Goal: Information Seeking & Learning: Learn about a topic

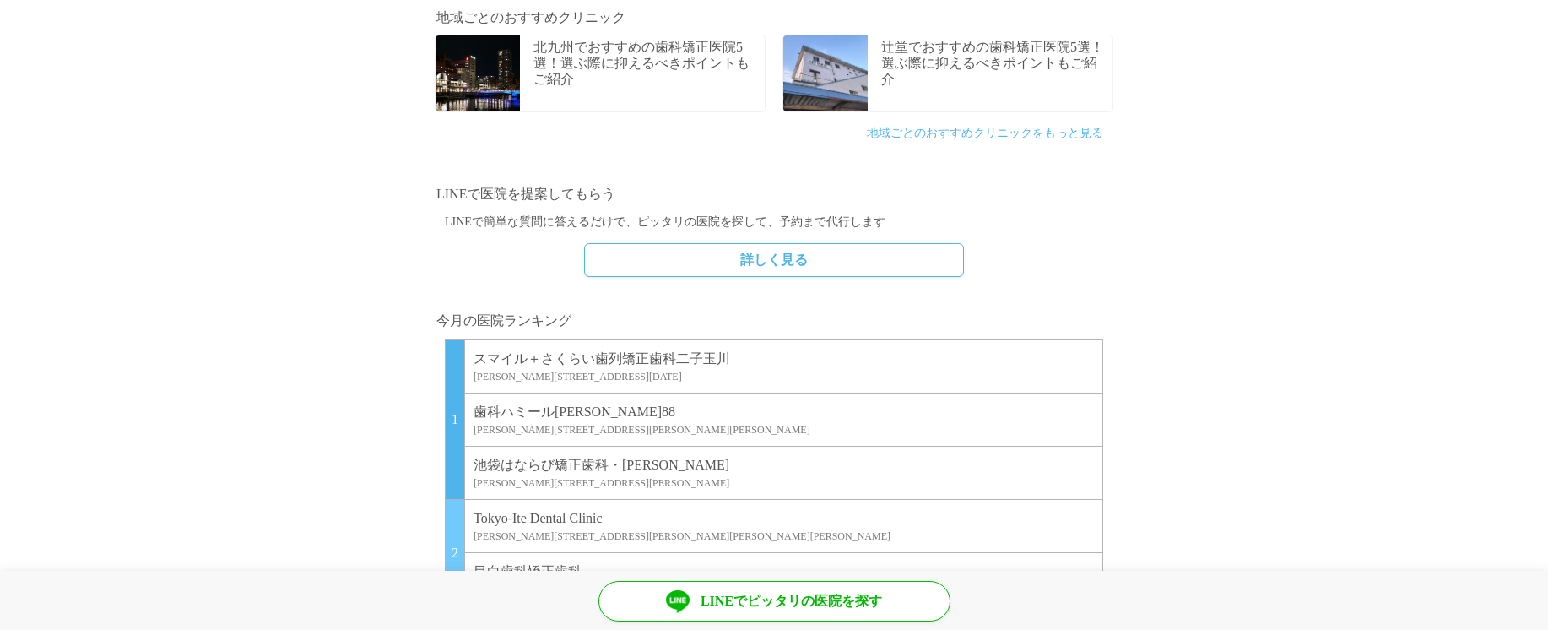
scroll to position [1146, 0]
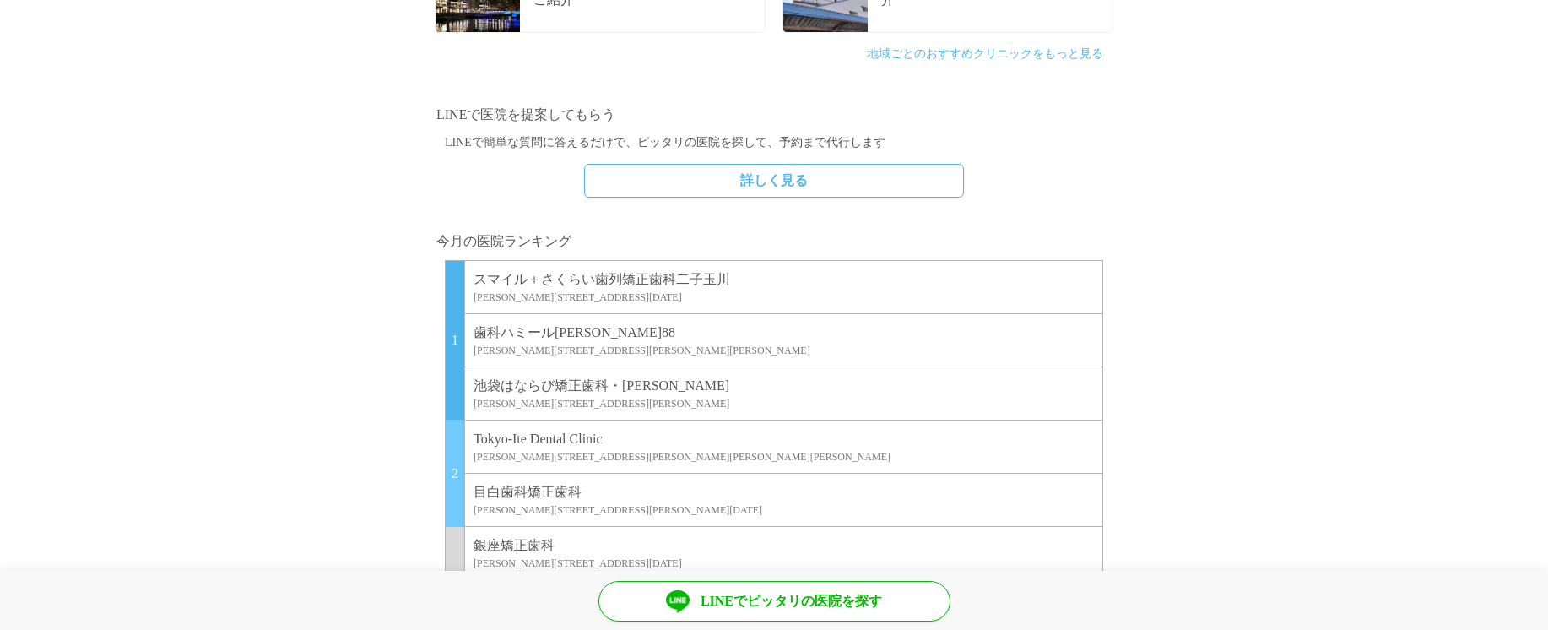
click at [529, 273] on p "スマイル＋さくらい歯列矯正歯科二子玉川" at bounding box center [783, 279] width 620 height 20
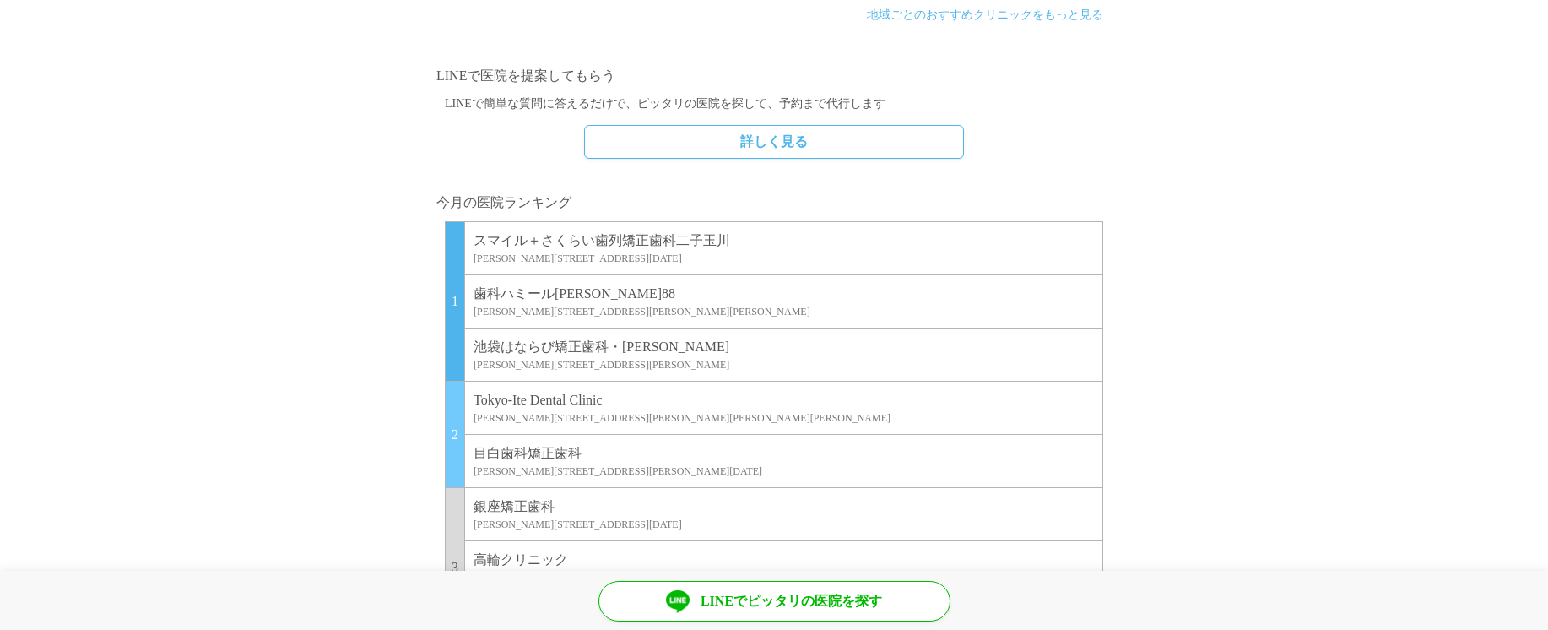
scroll to position [1209, 0]
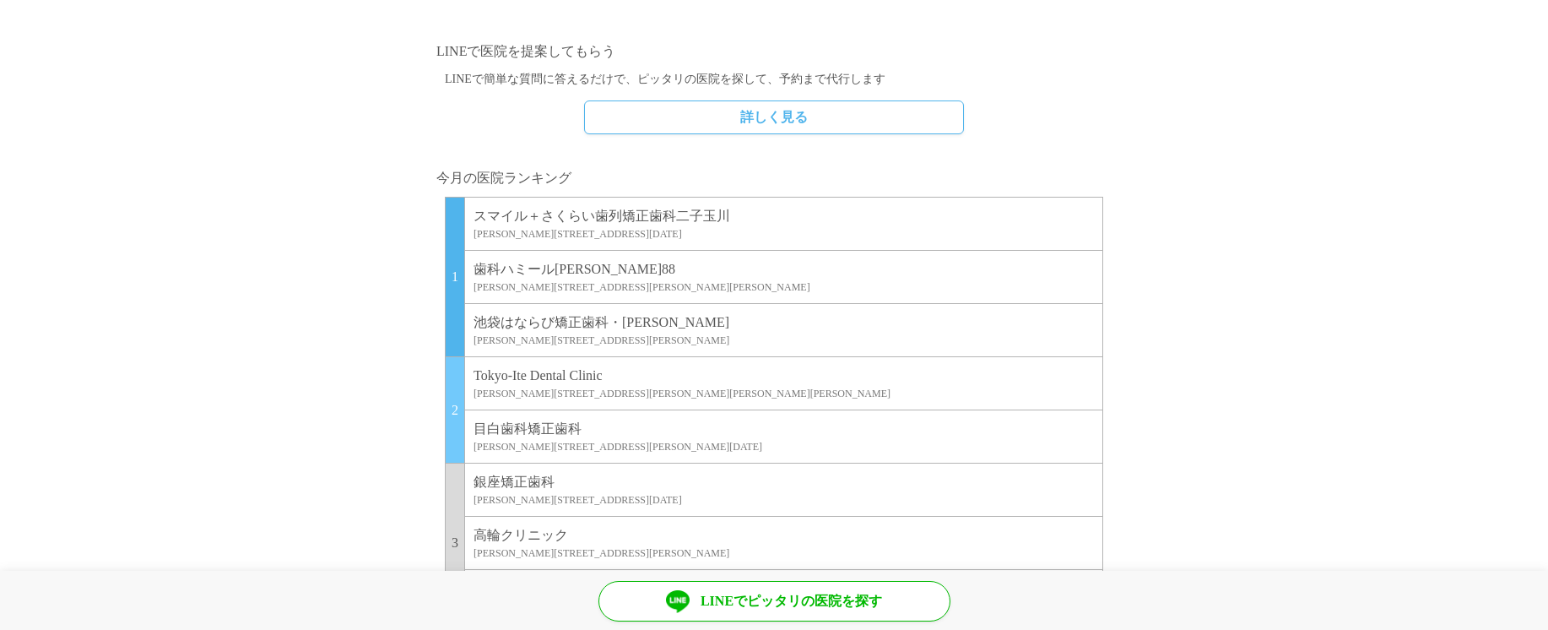
click at [539, 267] on p "歯科ハミール[PERSON_NAME]88" at bounding box center [783, 269] width 620 height 20
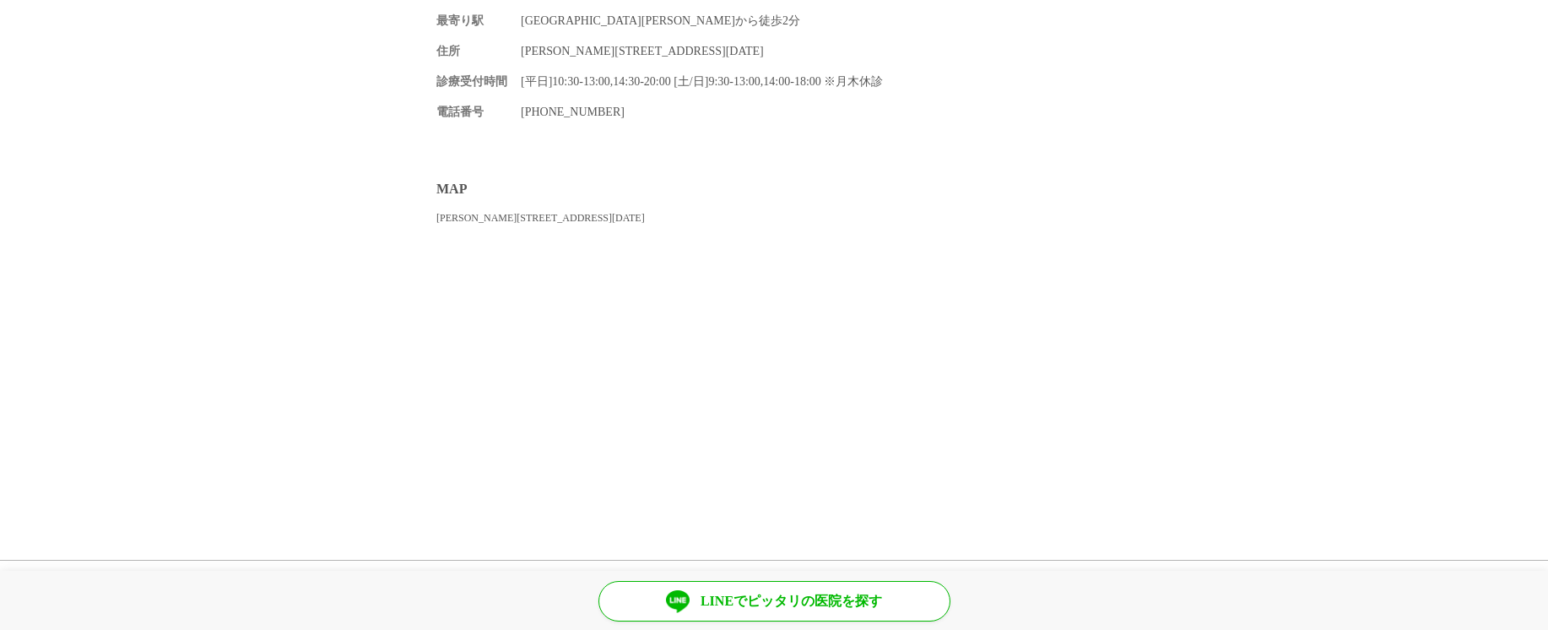
scroll to position [2681, 0]
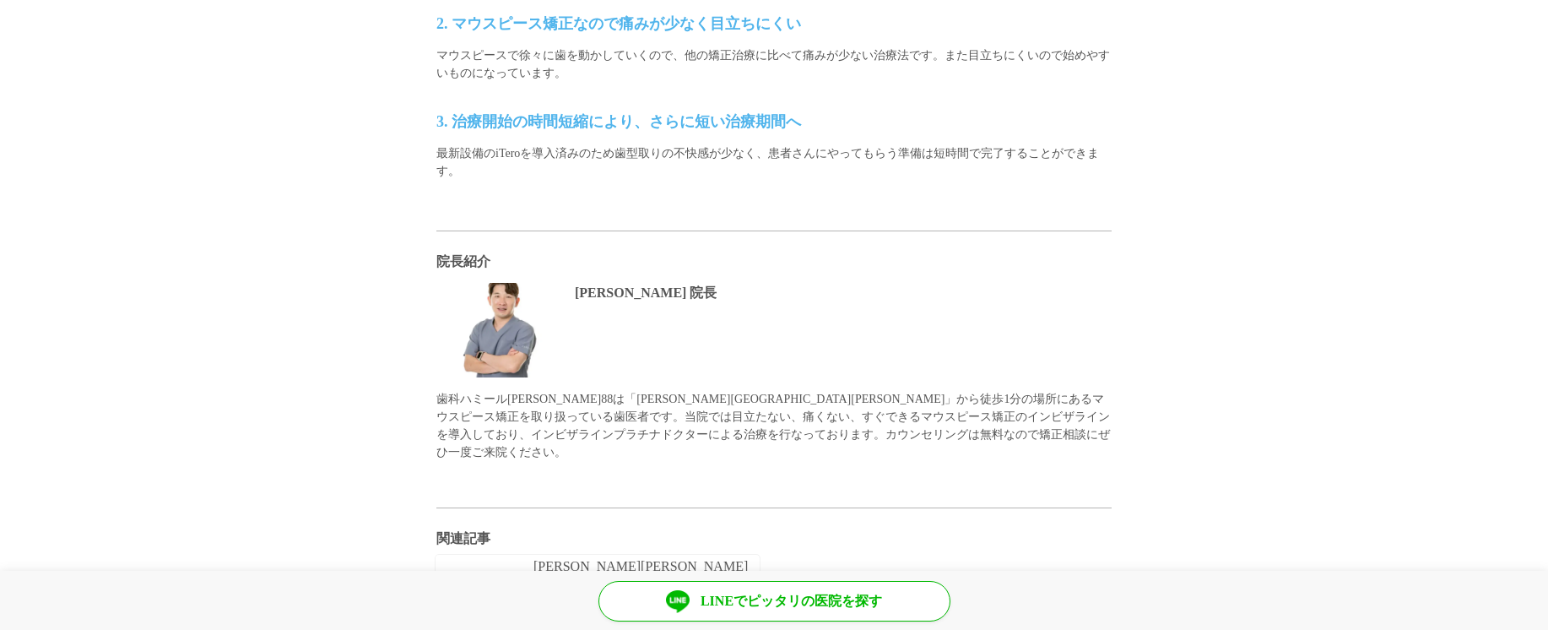
scroll to position [1164, 0]
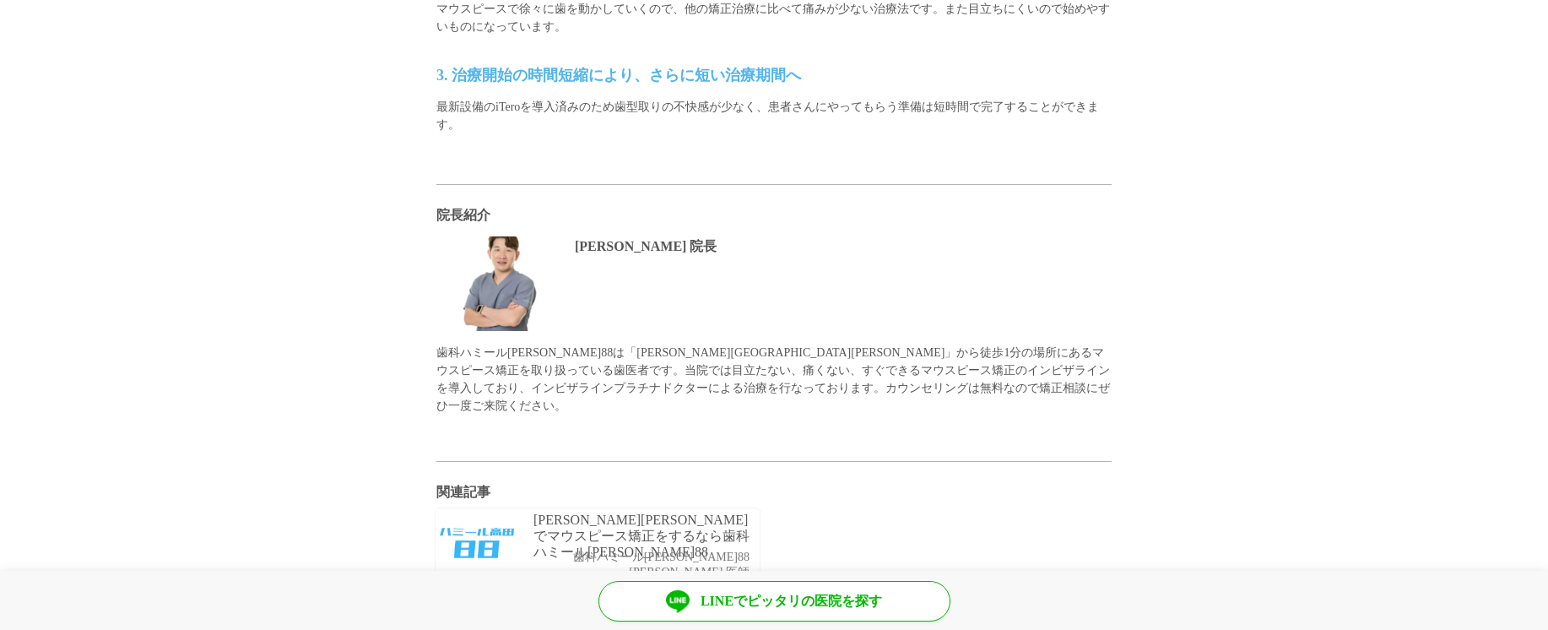
click at [497, 358] on p "歯科ハミール[PERSON_NAME]88は「[PERSON_NAME][GEOGRAPHIC_DATA][PERSON_NAME]」から徒歩1分の場所にある…" at bounding box center [773, 379] width 675 height 71
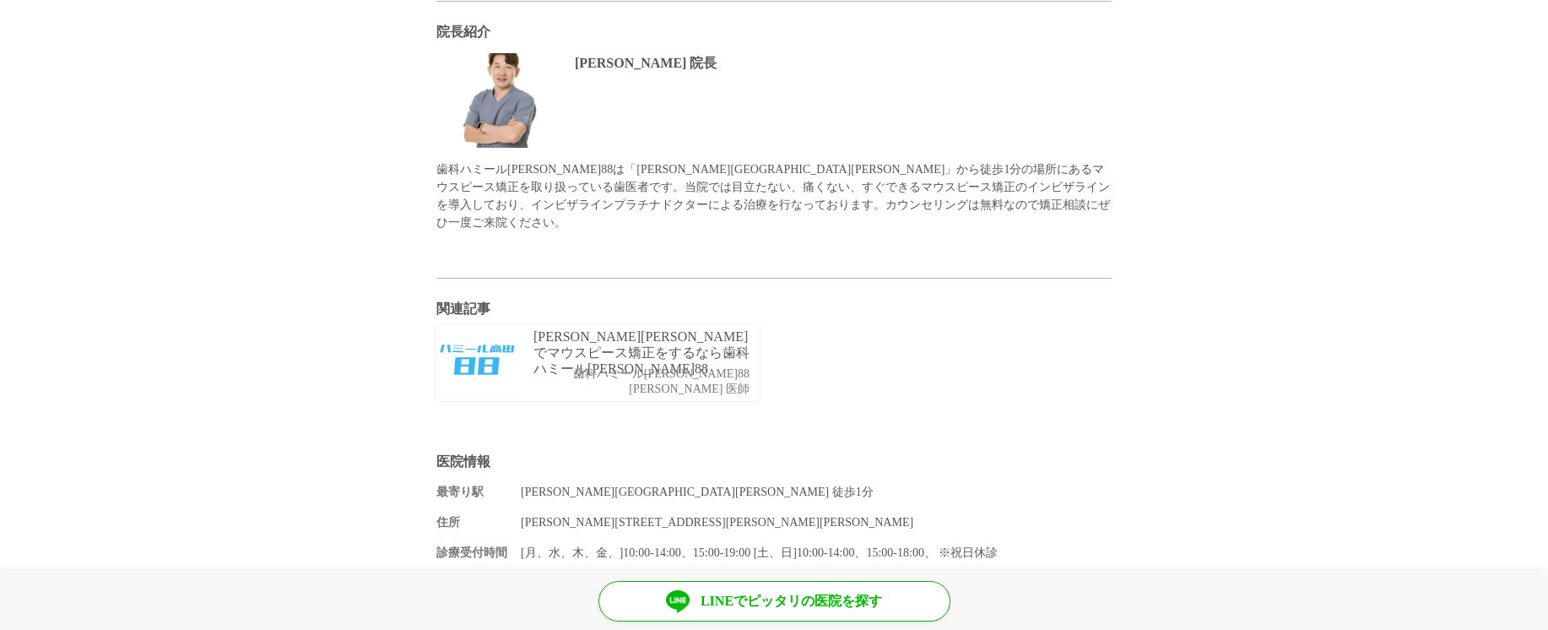
click at [486, 335] on img at bounding box center [478, 363] width 84 height 76
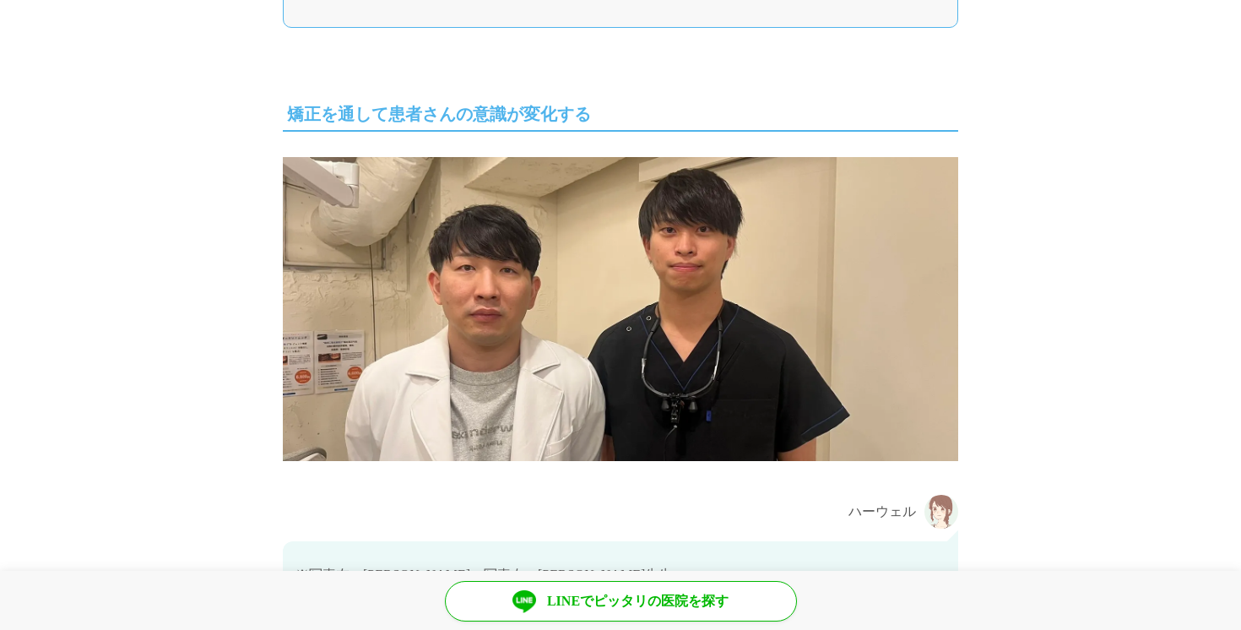
scroll to position [1137, 0]
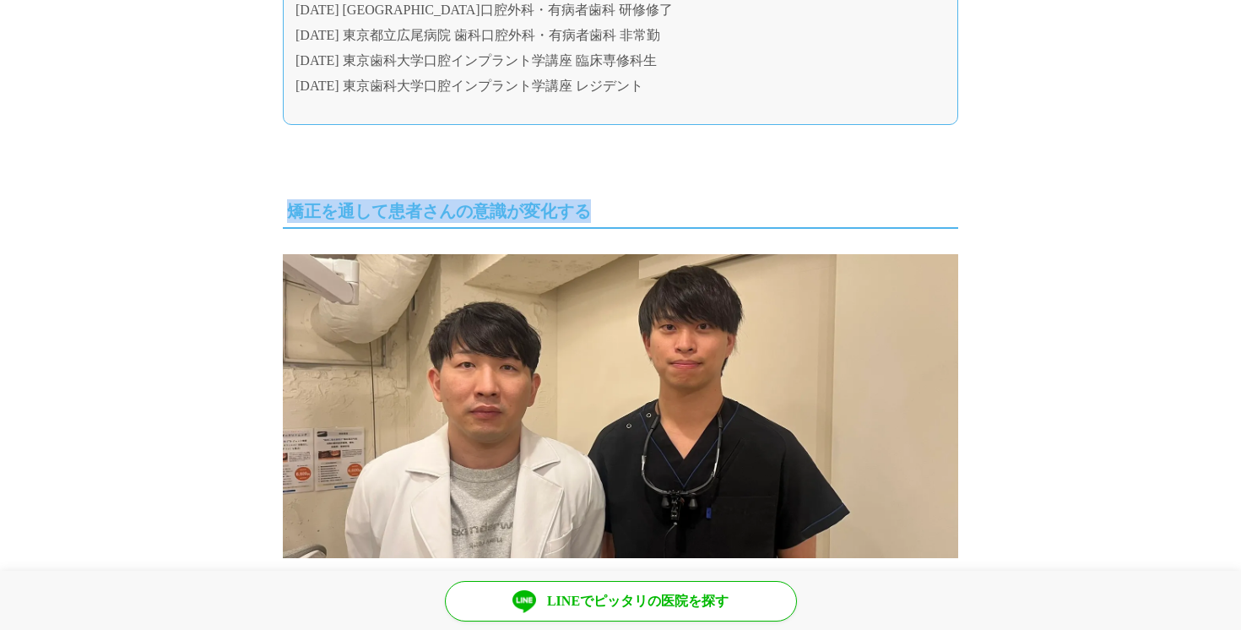
drag, startPoint x: 287, startPoint y: 145, endPoint x: 657, endPoint y: 138, distance: 369.8
click at [656, 195] on h2 "矯正を通して患者さんの意識が変化する" at bounding box center [620, 212] width 675 height 34
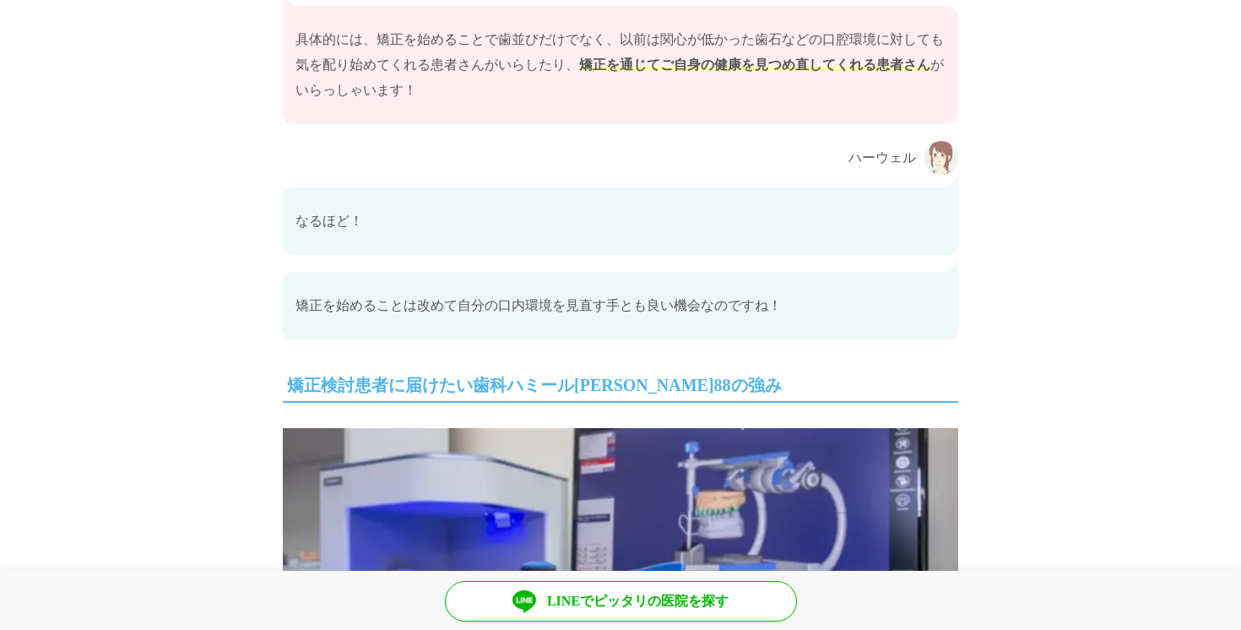
scroll to position [2929, 0]
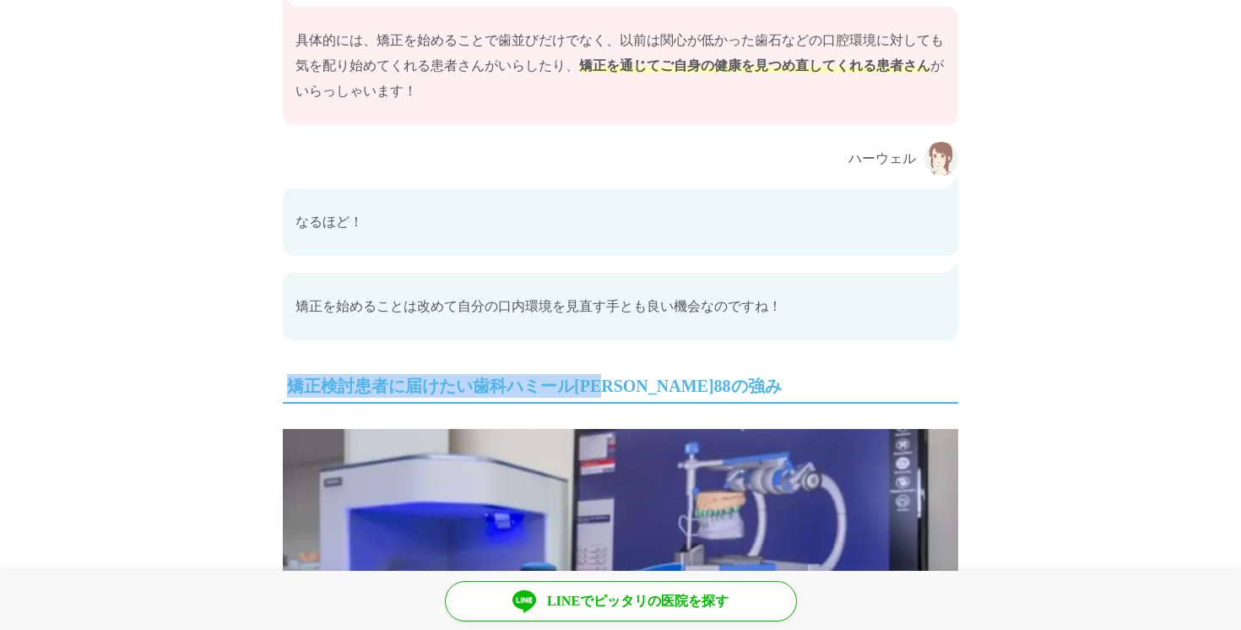
drag, startPoint x: 287, startPoint y: 312, endPoint x: 636, endPoint y: 312, distance: 349.4
click at [636, 370] on h2 "矯正検討患者に届けたい歯科ハミール[PERSON_NAME]88の強み" at bounding box center [620, 387] width 675 height 34
drag, startPoint x: 706, startPoint y: 311, endPoint x: 304, endPoint y: 318, distance: 401.8
click at [309, 370] on h2 "矯正検討患者に届けたい歯科ハミール[PERSON_NAME]88の強み" at bounding box center [620, 387] width 675 height 34
